Goal: Transaction & Acquisition: Purchase product/service

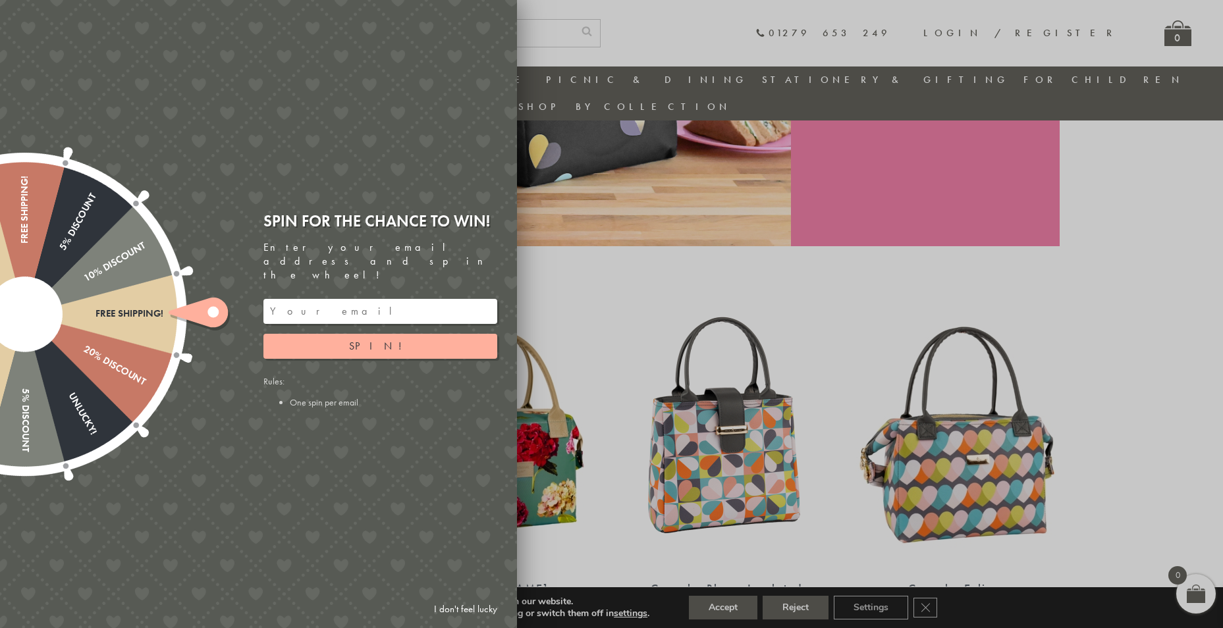
scroll to position [302, 0]
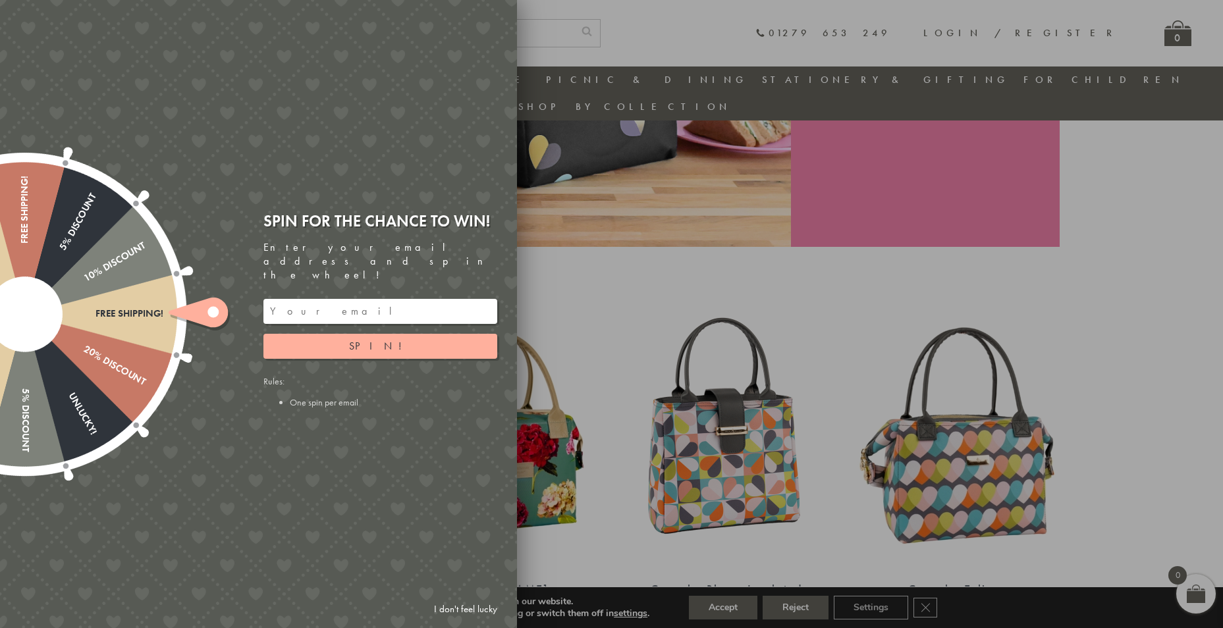
click at [472, 607] on link "I don't feel lucky" at bounding box center [465, 609] width 76 height 24
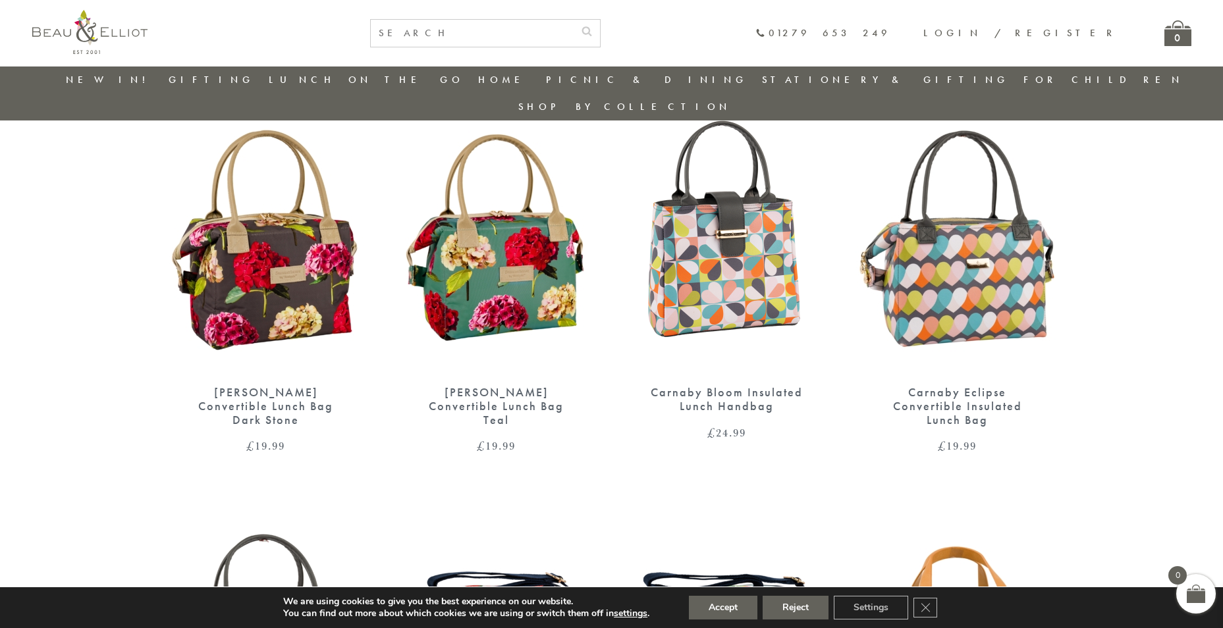
scroll to position [499, 0]
click at [720, 256] on img at bounding box center [727, 240] width 204 height 263
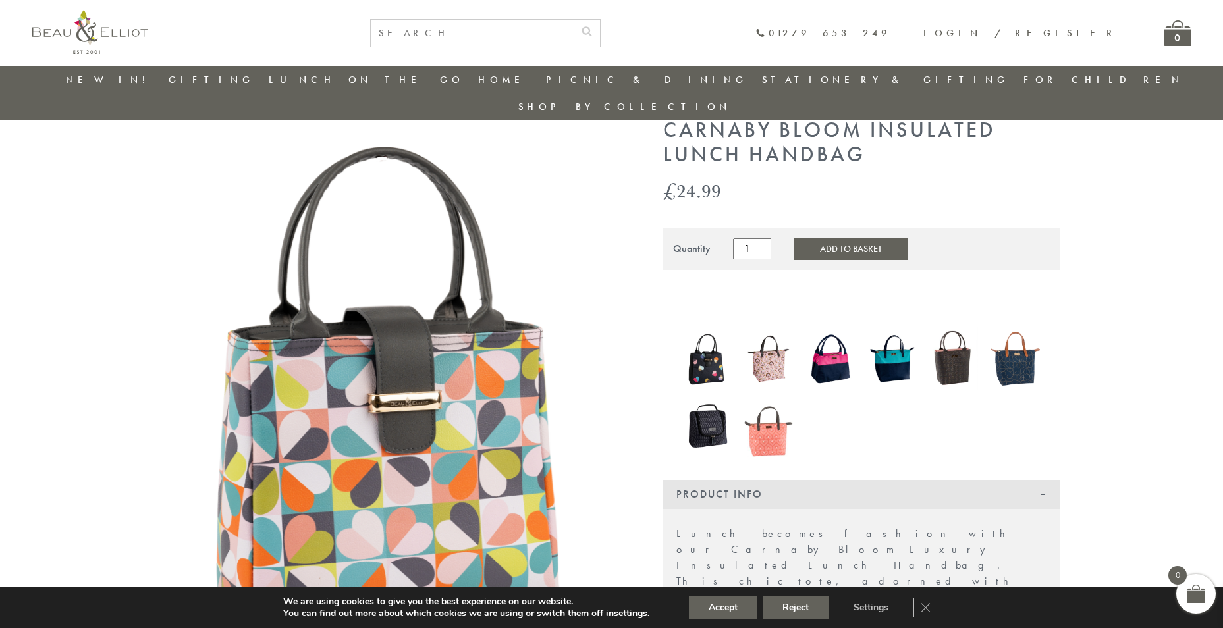
scroll to position [38, 0]
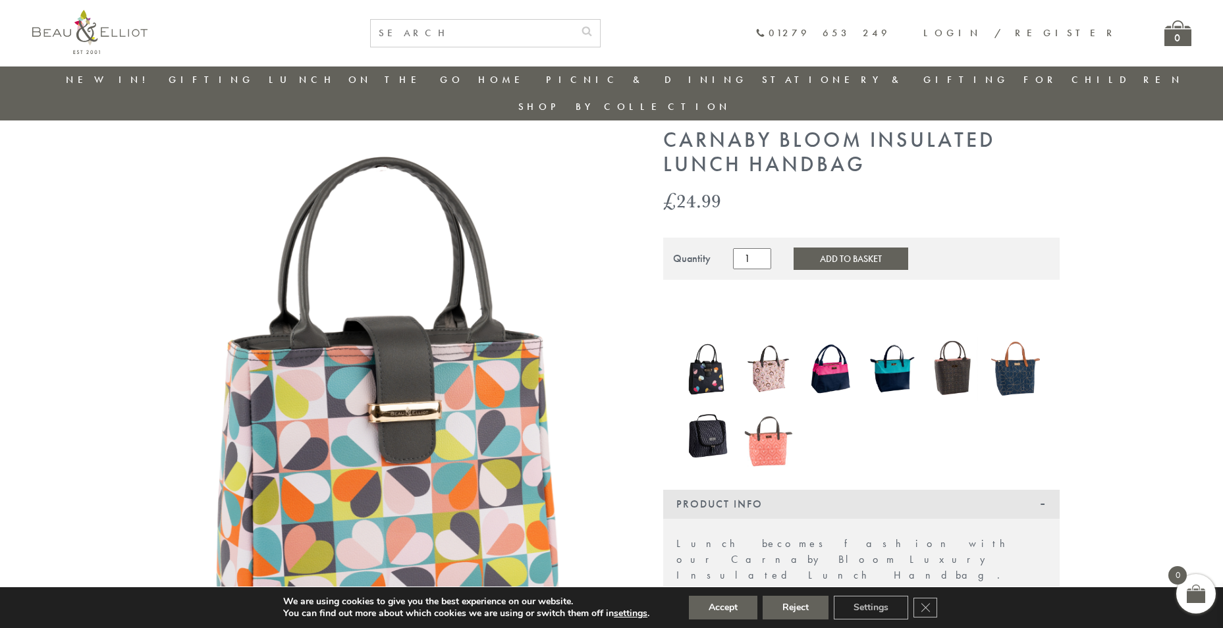
click at [721, 350] on img at bounding box center [707, 369] width 49 height 57
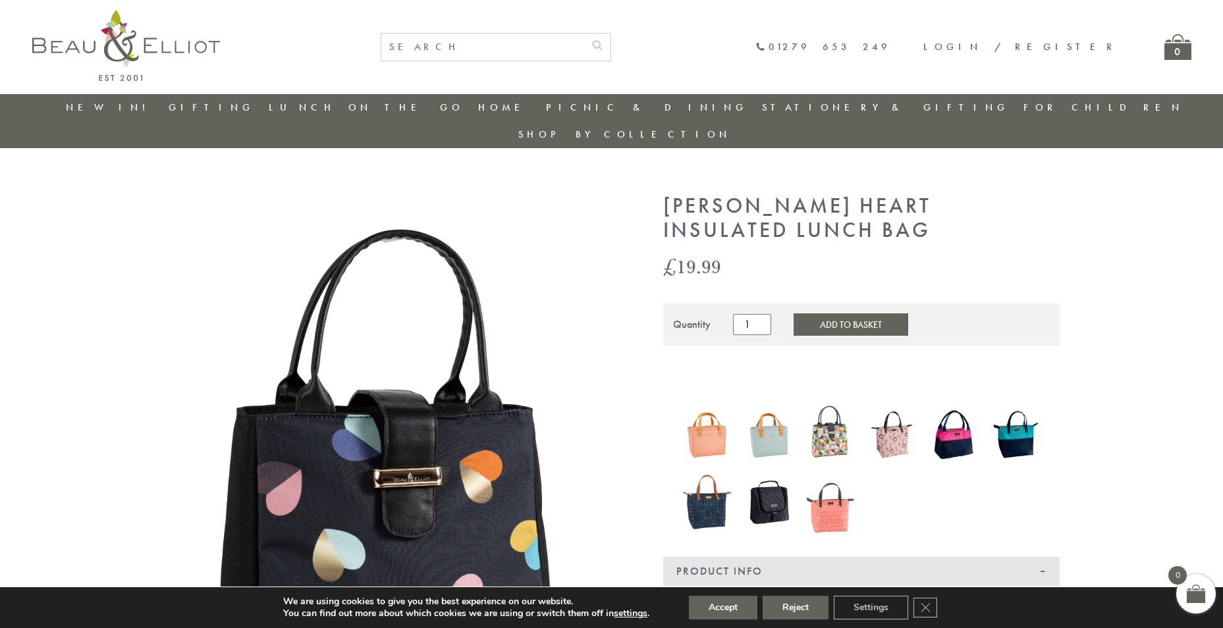
click at [894, 417] on img at bounding box center [892, 434] width 49 height 63
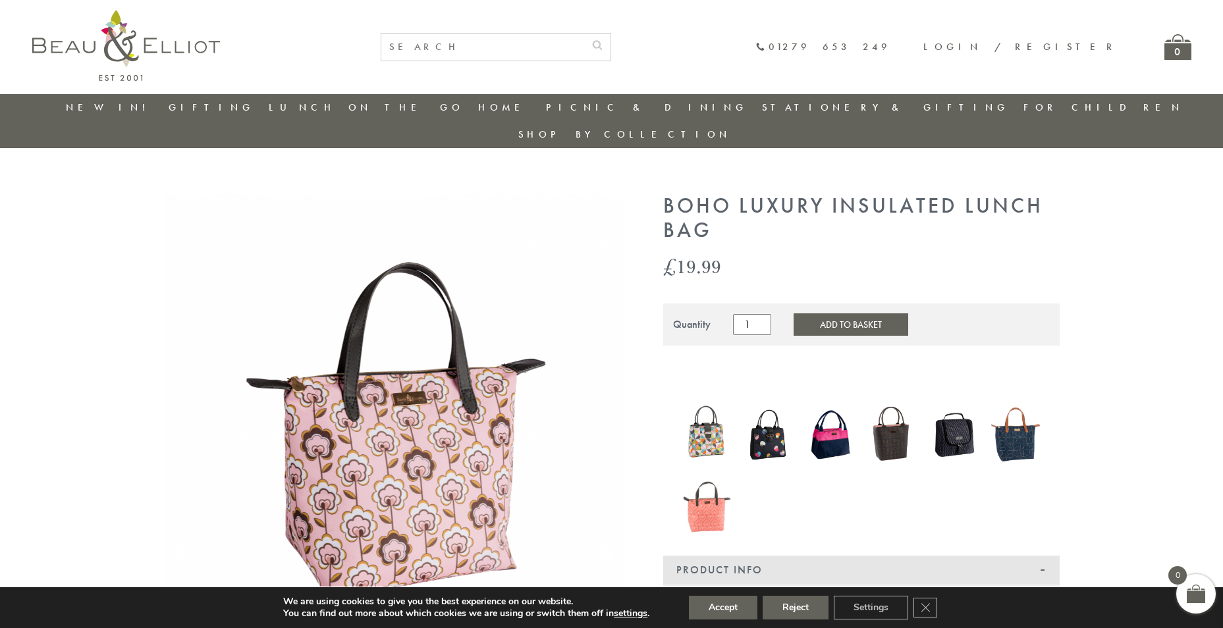
click at [962, 415] on img at bounding box center [953, 434] width 49 height 63
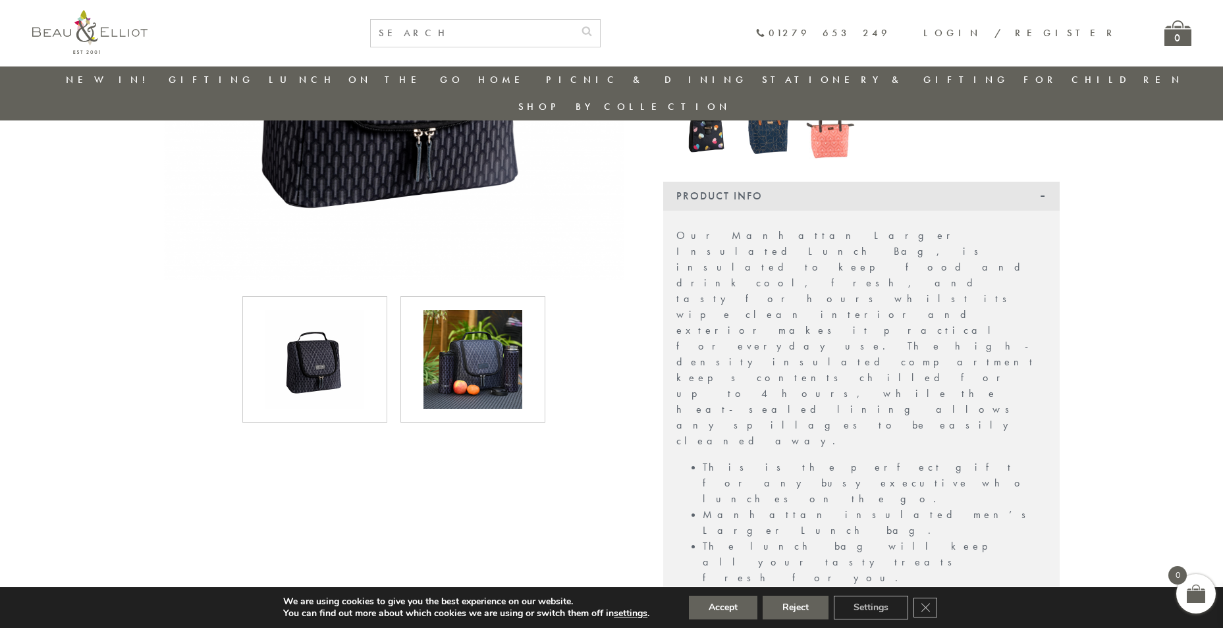
scroll to position [367, 0]
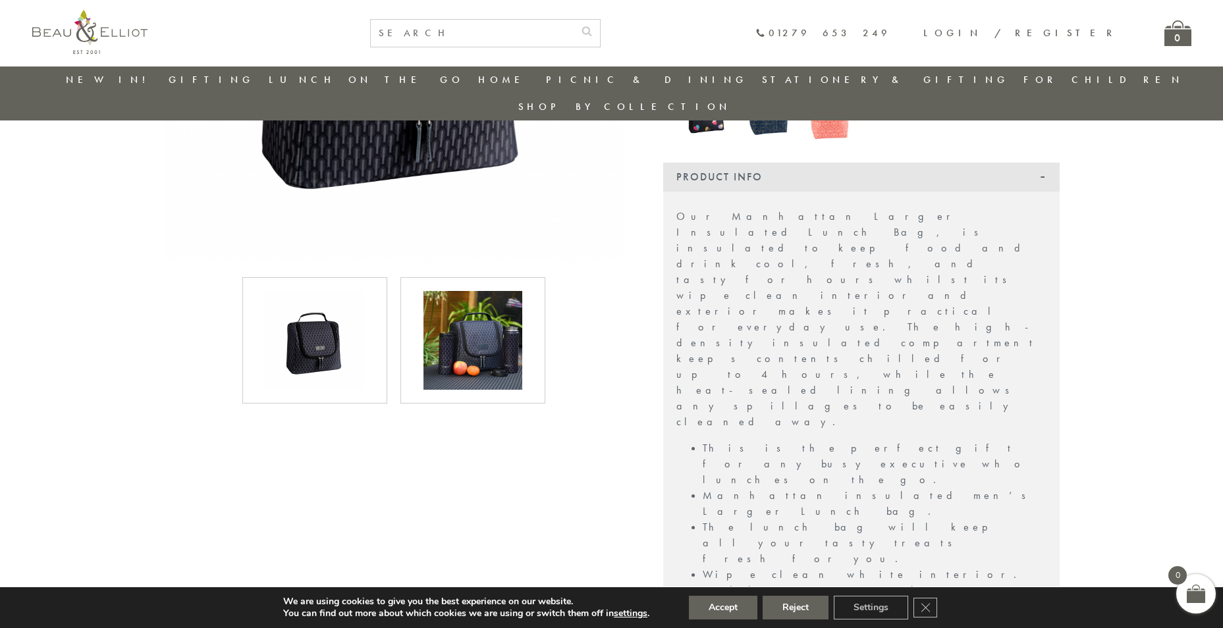
click at [485, 337] on img at bounding box center [473, 340] width 99 height 99
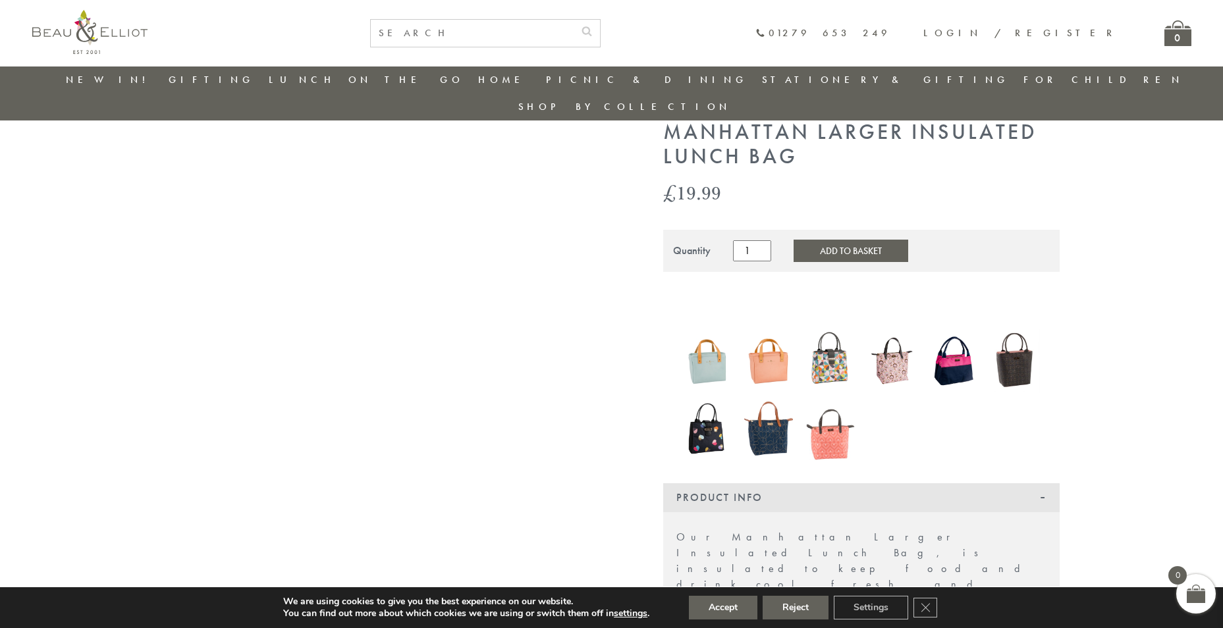
scroll to position [38, 0]
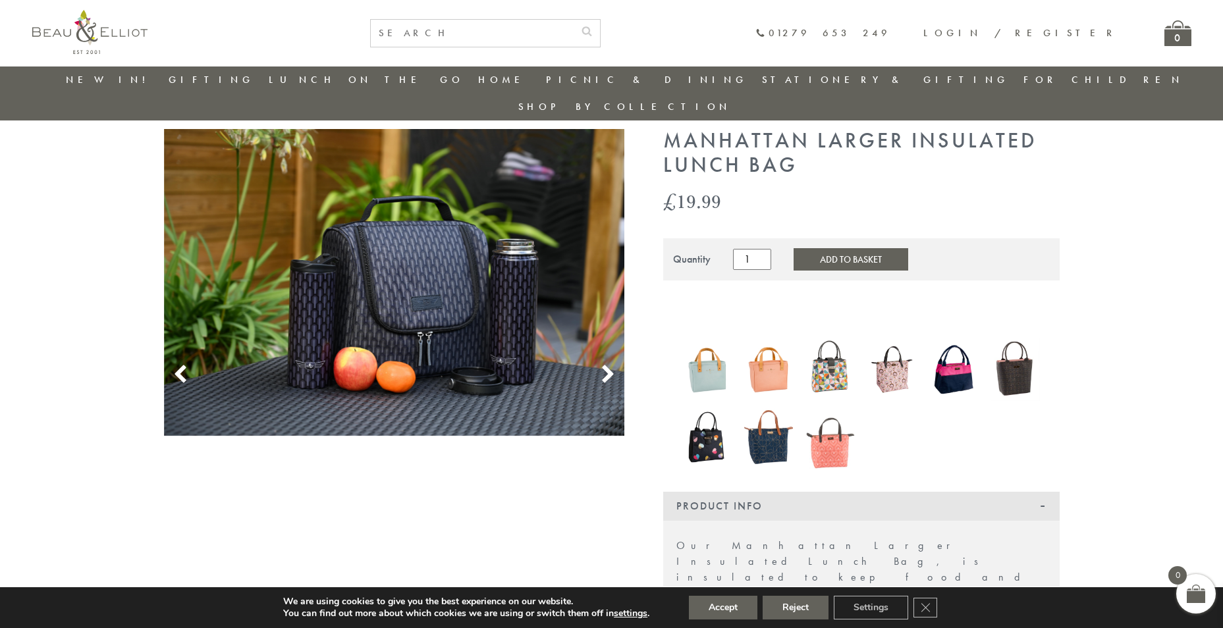
click at [611, 366] on use at bounding box center [607, 375] width 11 height 18
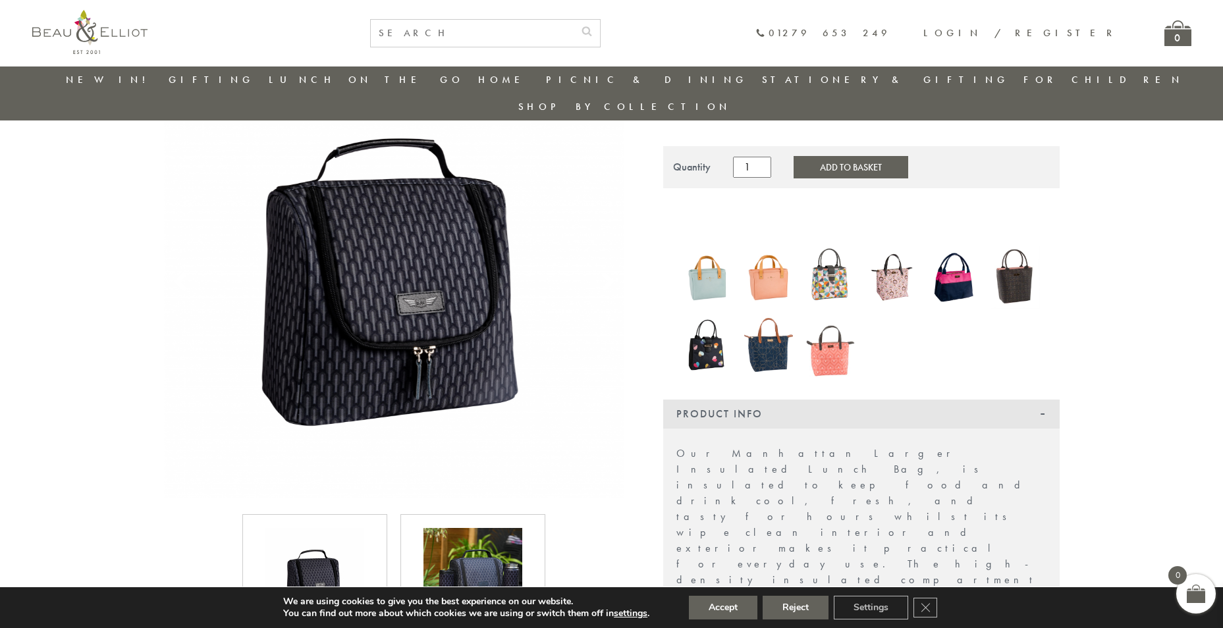
scroll to position [235, 0]
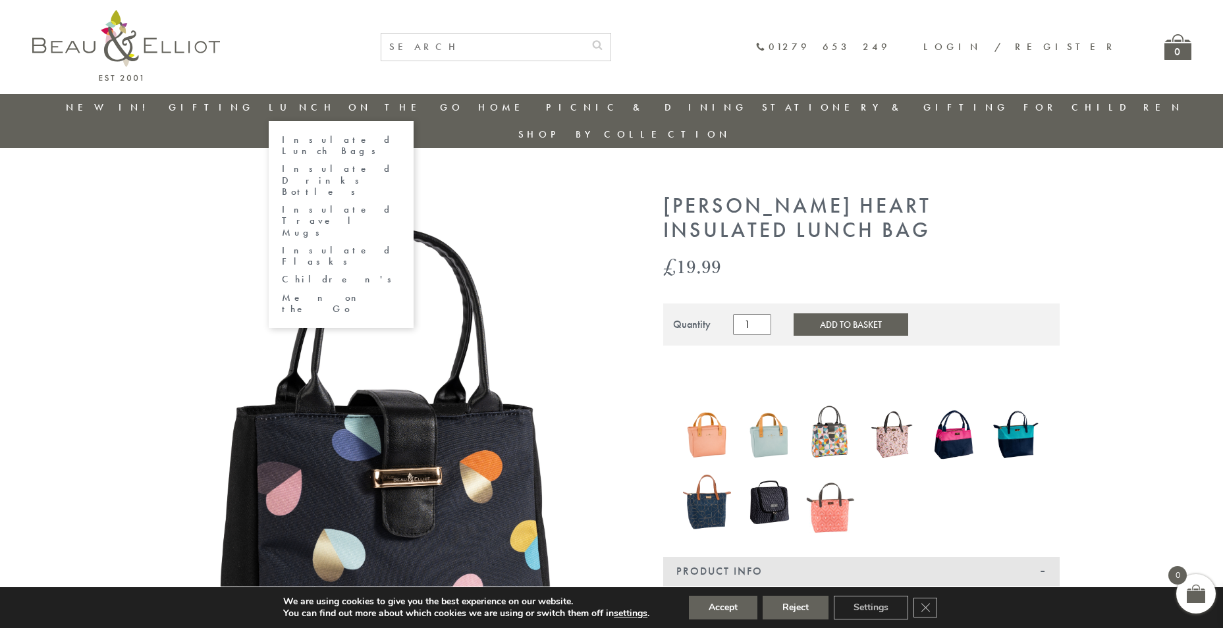
click at [378, 140] on link "Insulated Lunch Bags" at bounding box center [341, 145] width 119 height 23
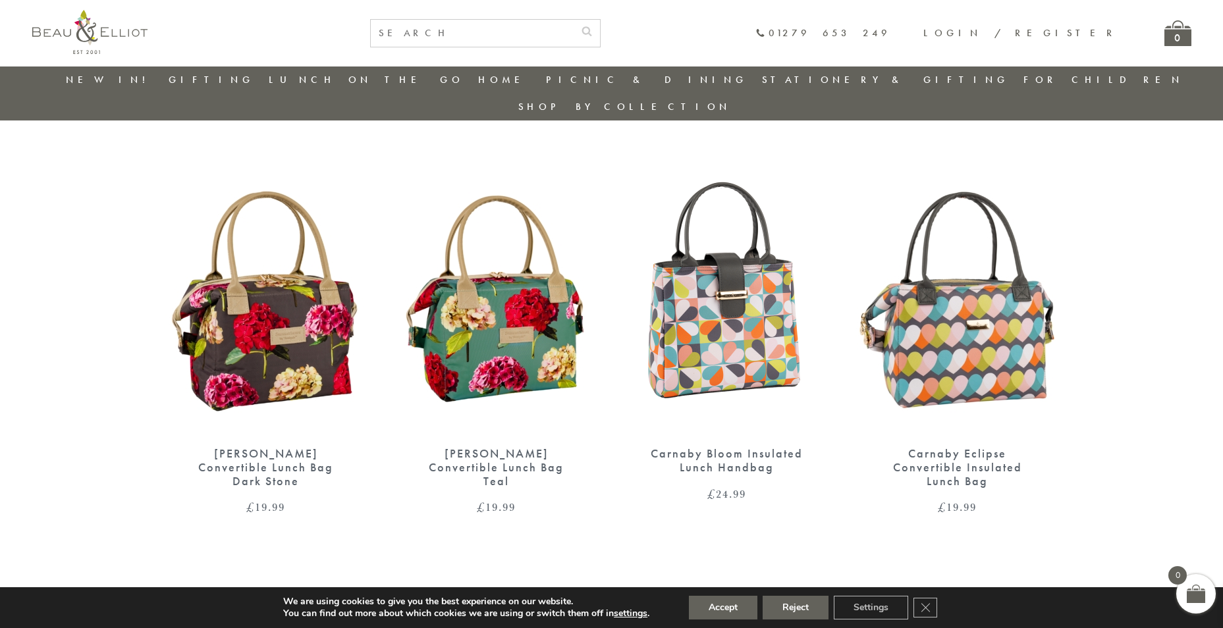
scroll to position [499, 0]
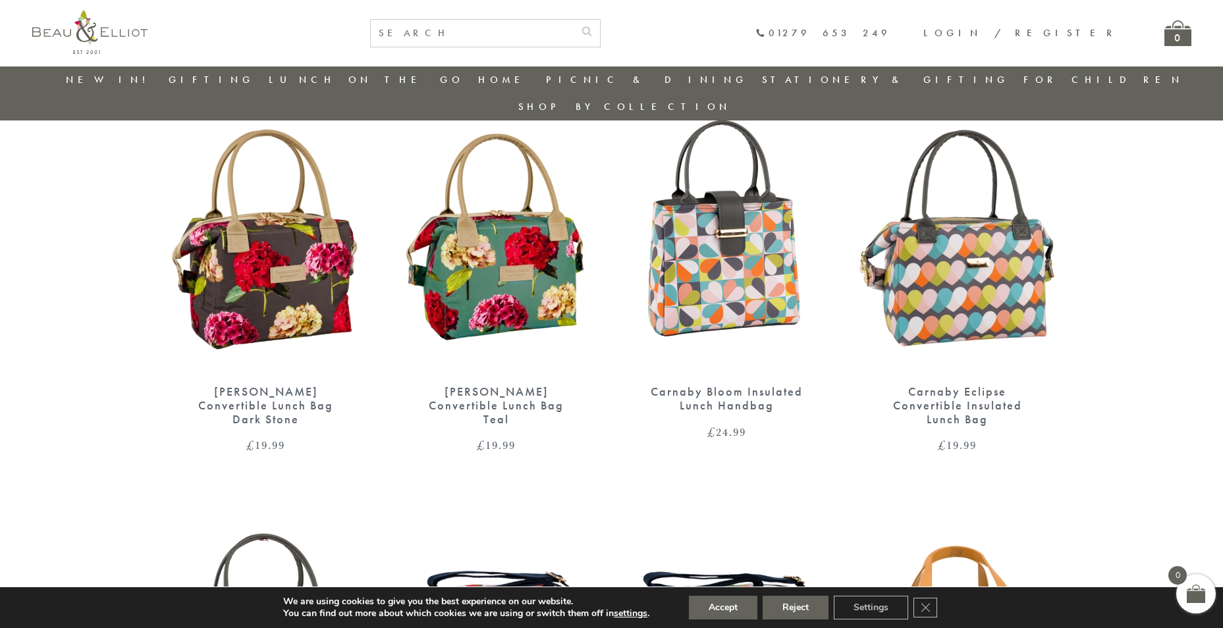
click at [945, 248] on img at bounding box center [958, 240] width 204 height 263
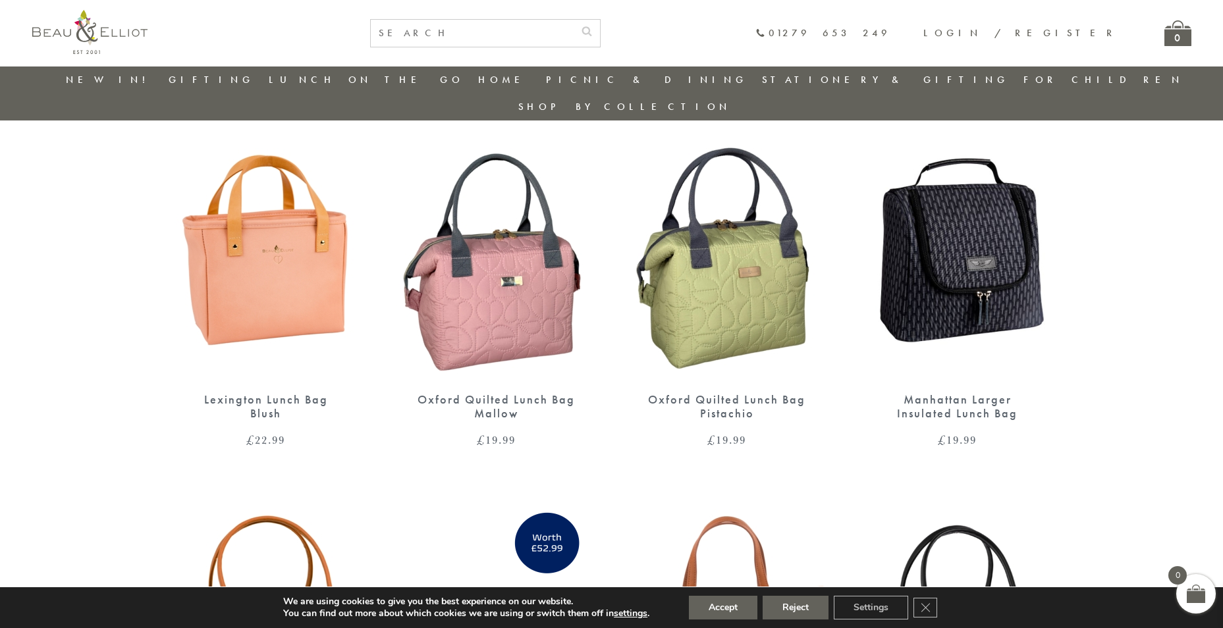
scroll to position [1290, 0]
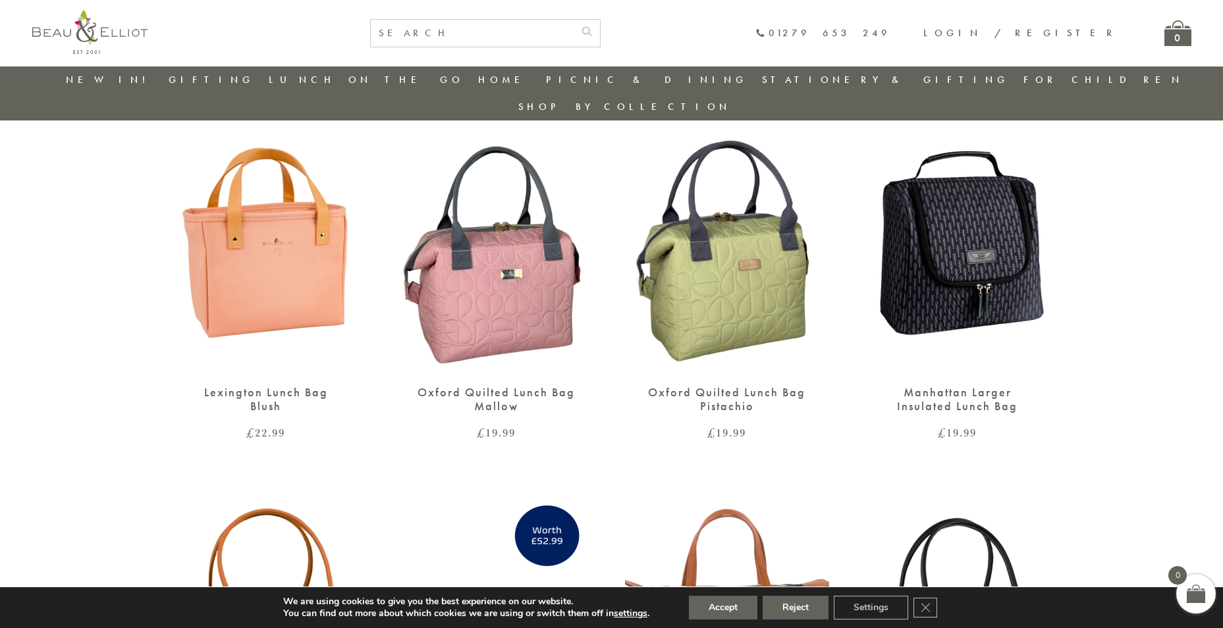
click at [726, 285] on img at bounding box center [727, 240] width 204 height 263
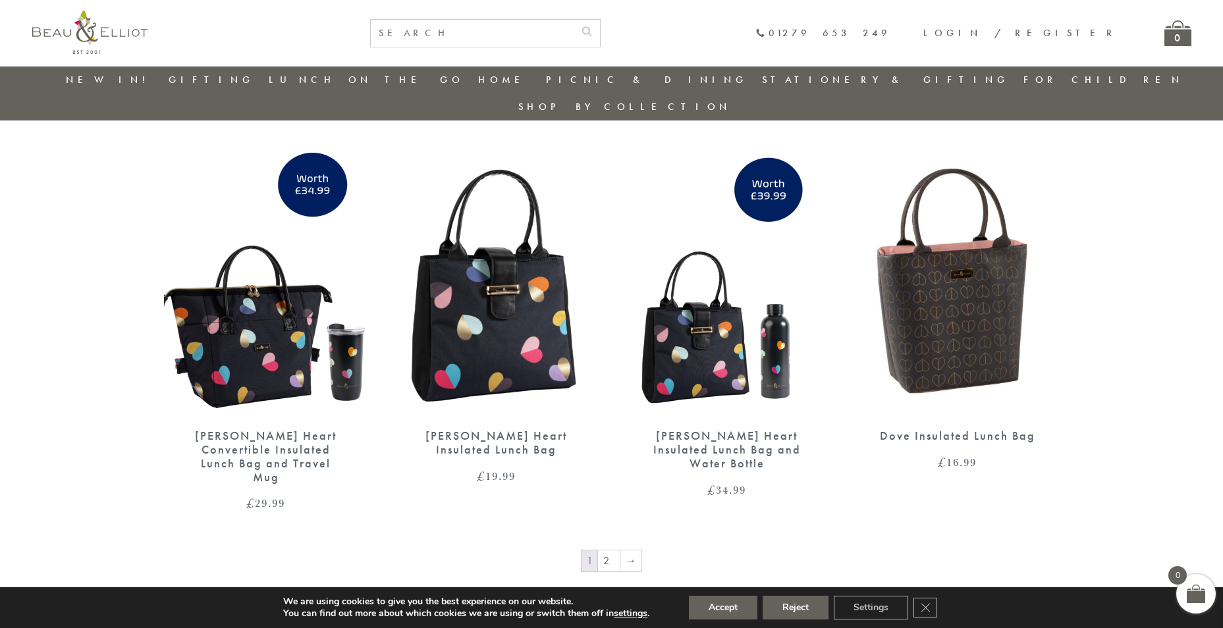
scroll to position [2080, 0]
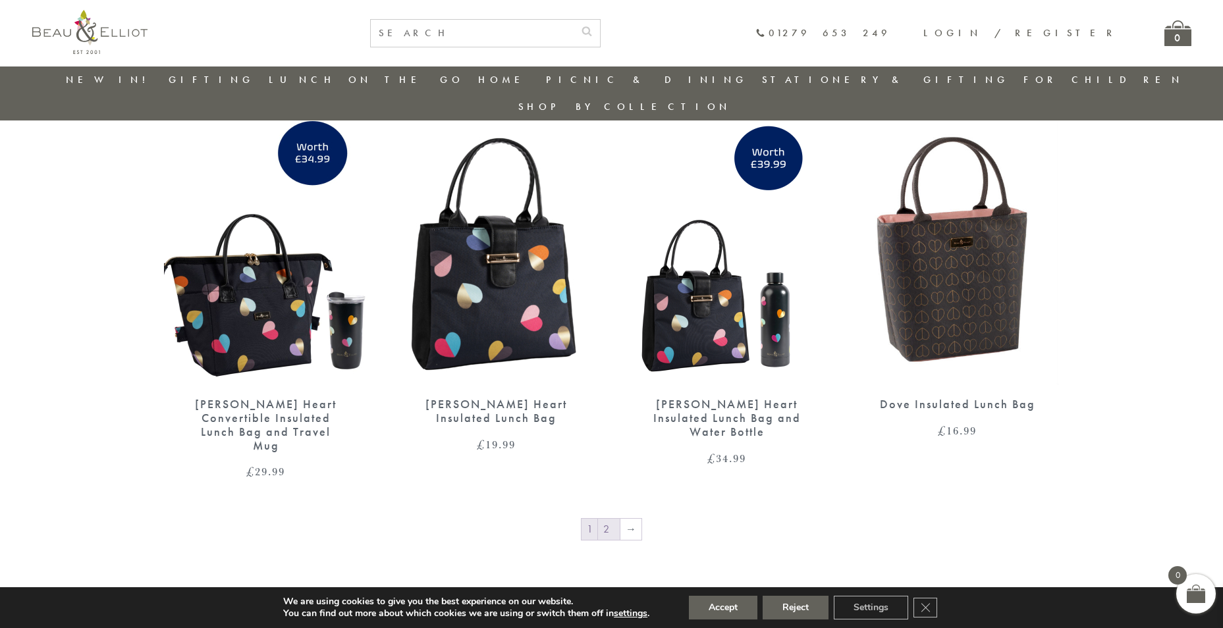
click at [608, 519] on link "2" at bounding box center [609, 529] width 22 height 21
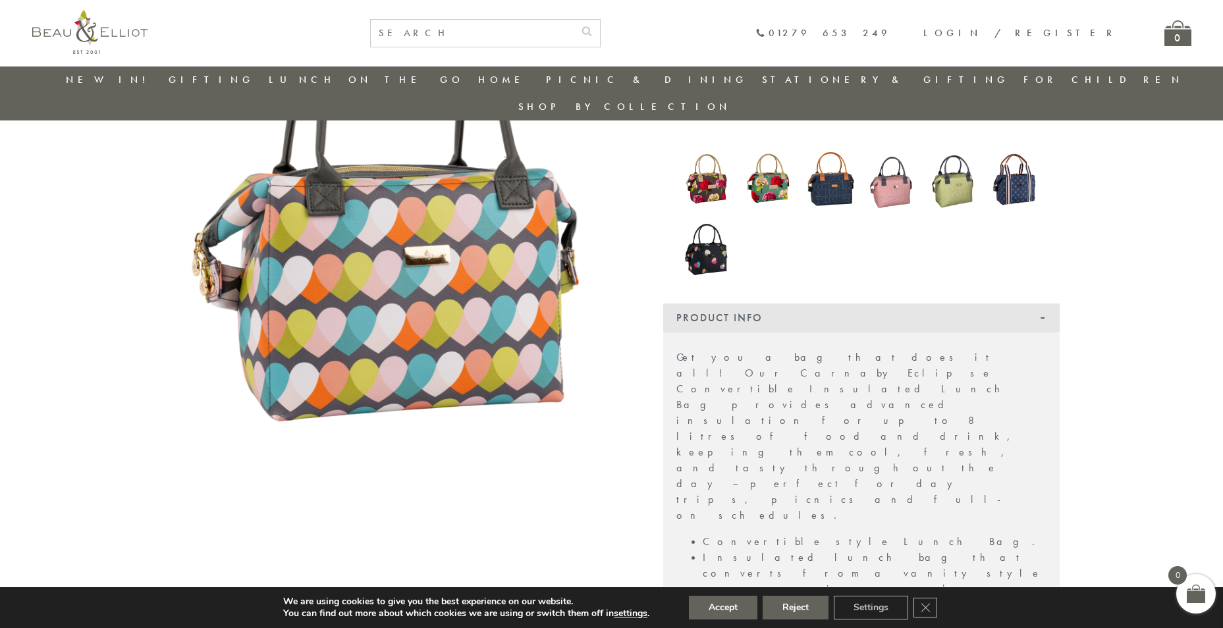
scroll to position [236, 0]
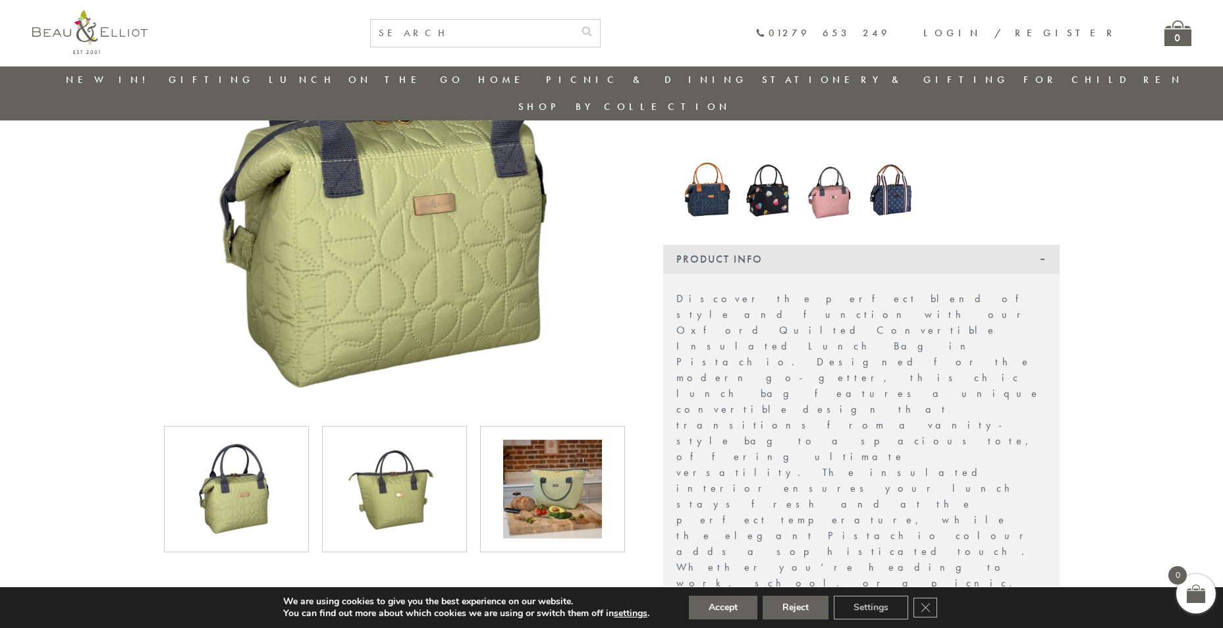
scroll to position [236, 0]
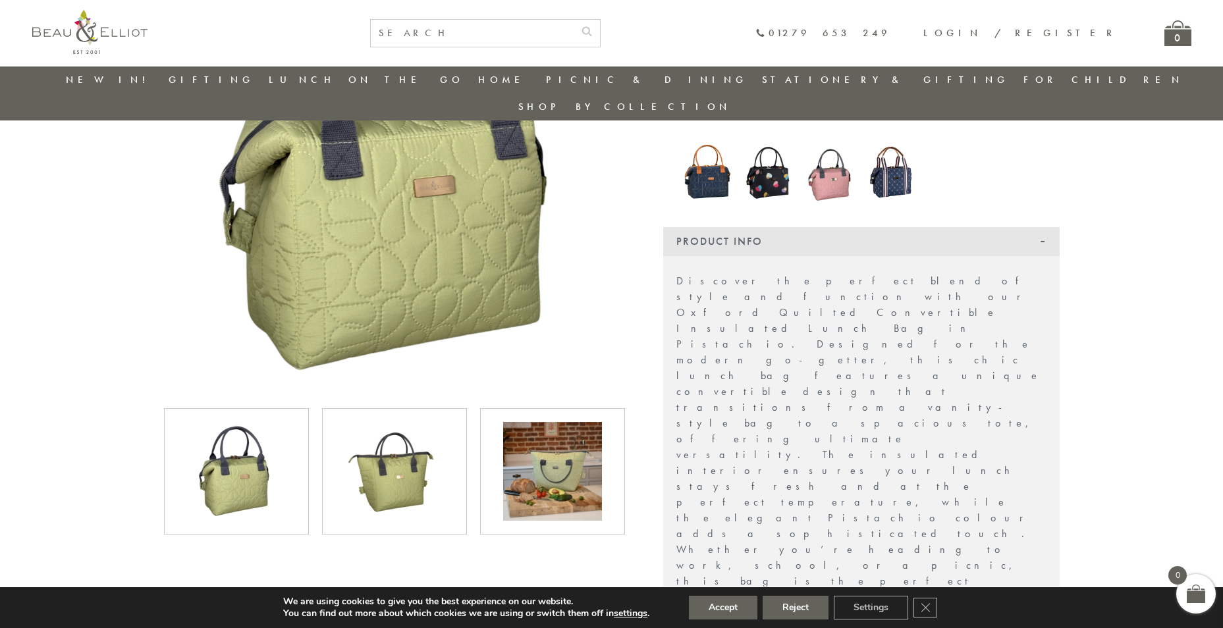
click at [539, 451] on img at bounding box center [552, 471] width 99 height 99
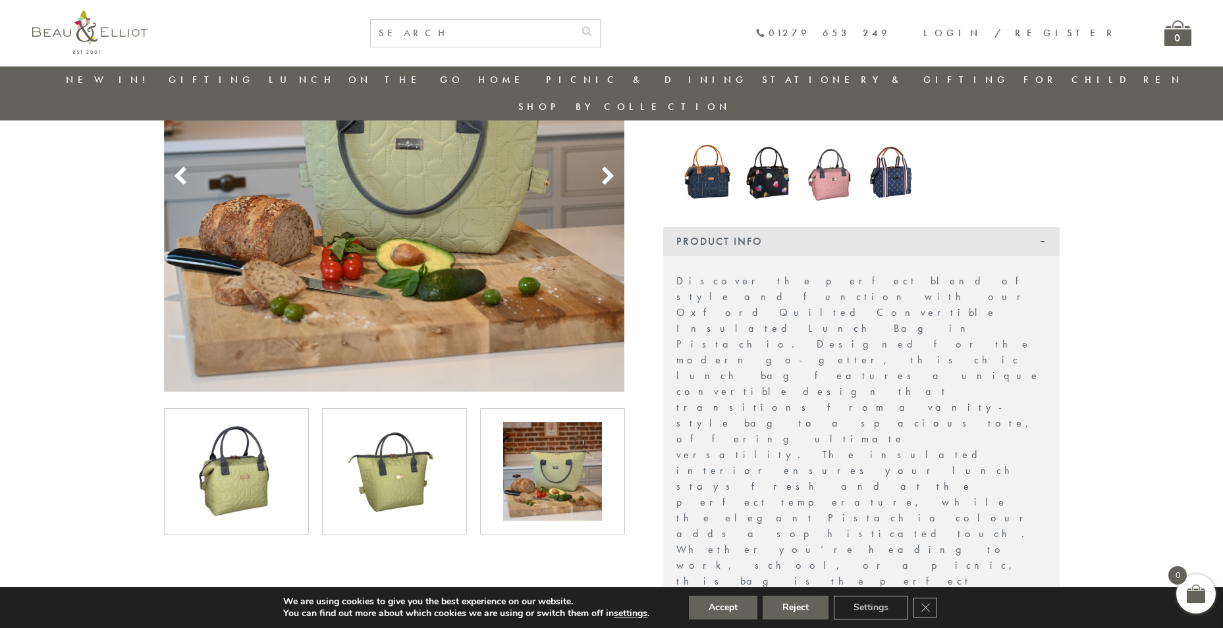
scroll to position [104, 0]
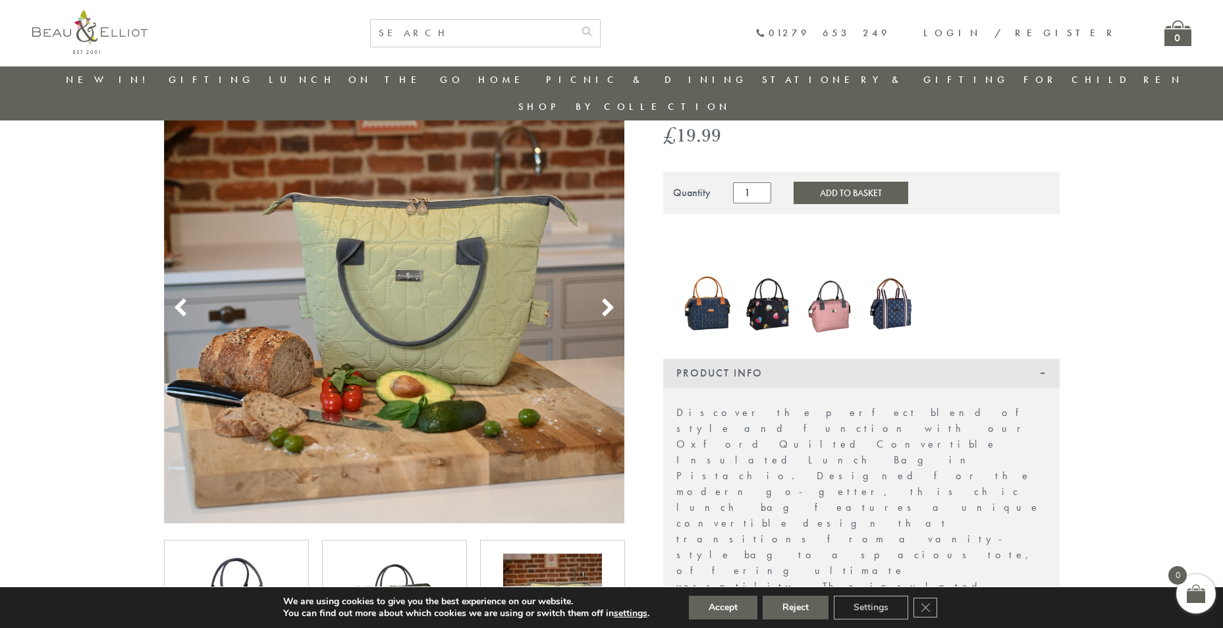
click at [609, 299] on use at bounding box center [607, 308] width 11 height 18
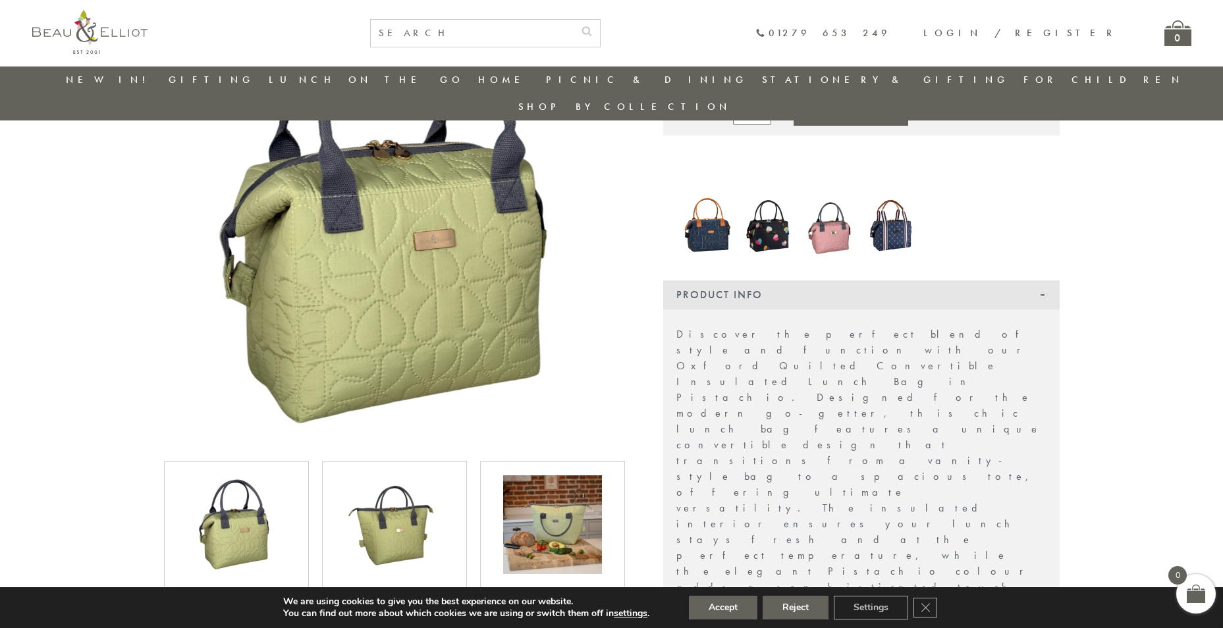
scroll to position [302, 0]
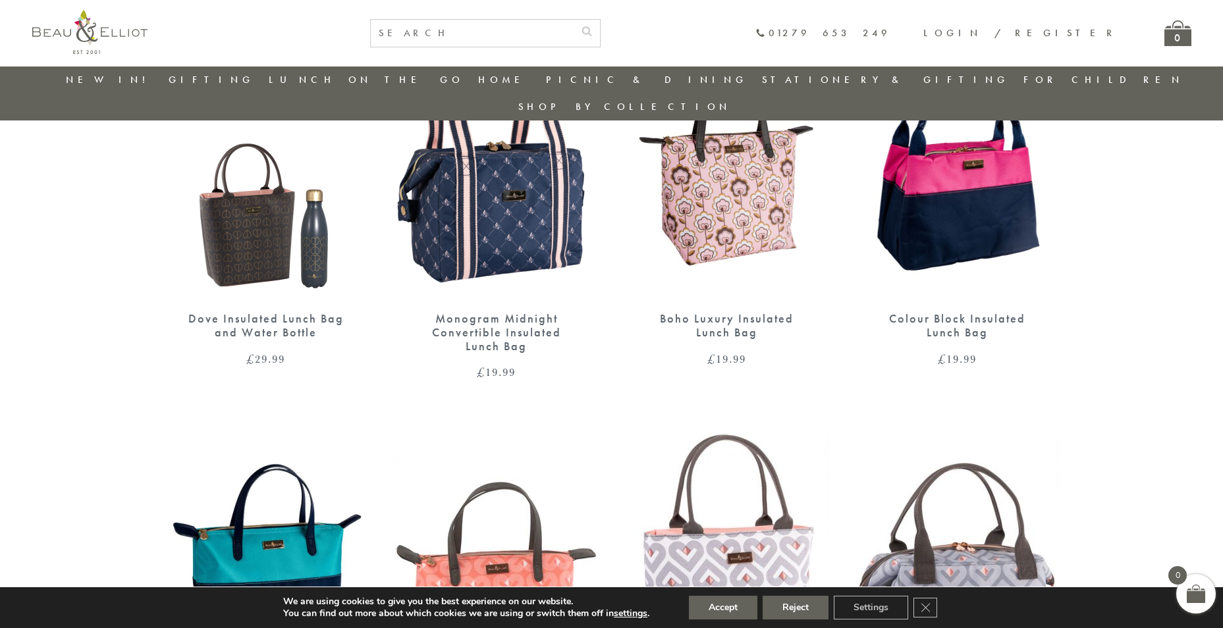
scroll to position [565, 0]
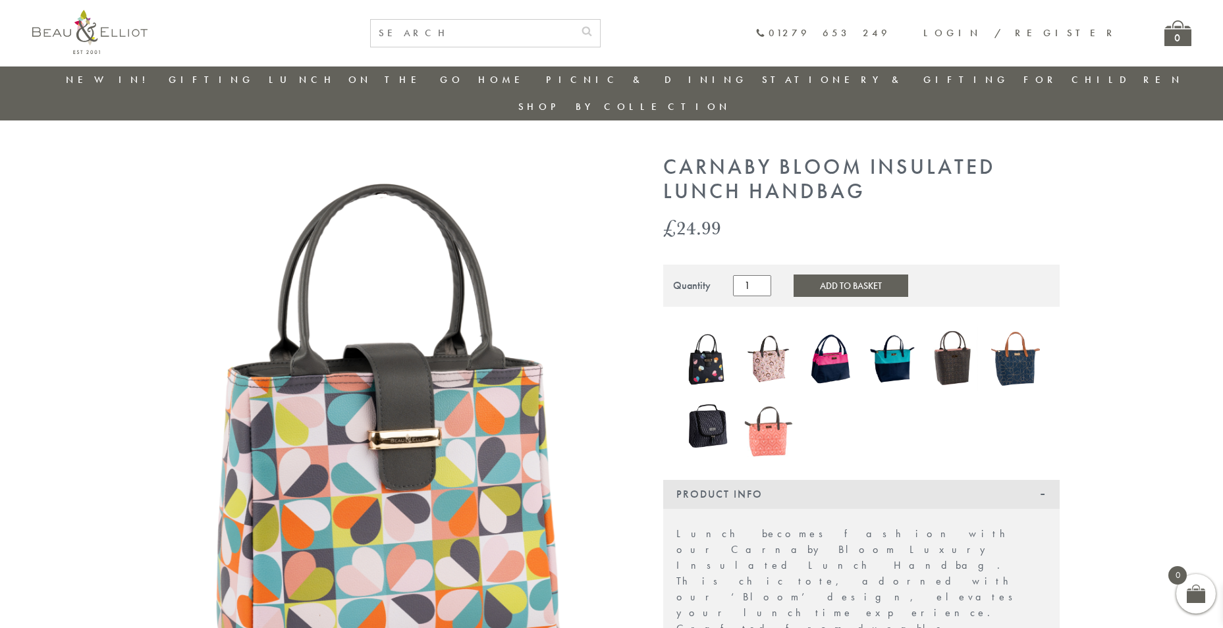
scroll to position [11, 0]
